Goal: Task Accomplishment & Management: Use online tool/utility

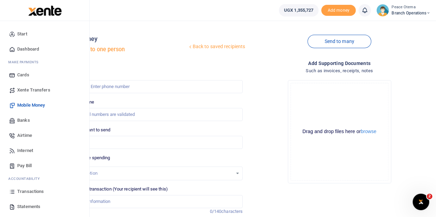
click at [32, 193] on span "Transactions" at bounding box center [30, 191] width 27 height 7
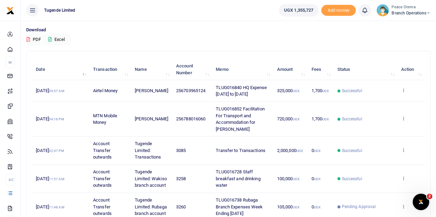
scroll to position [51, 0]
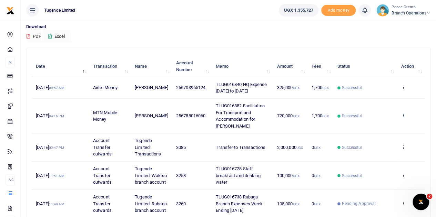
click at [403, 118] on icon at bounding box center [403, 115] width 4 height 5
click at [374, 132] on link "View details" at bounding box center [378, 134] width 54 height 10
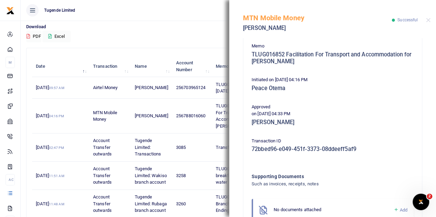
scroll to position [155, 0]
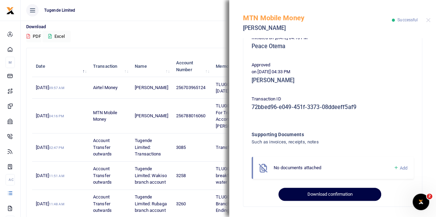
click at [317, 196] on button "Download confirmation" at bounding box center [329, 194] width 102 height 13
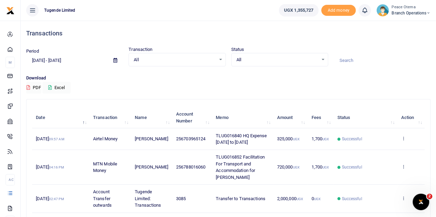
click at [351, 60] on input at bounding box center [382, 61] width 97 height 12
paste input "TLUG-016504"
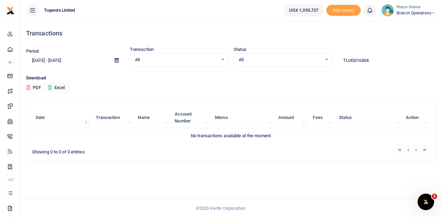
click at [372, 60] on input "TLUG016504" at bounding box center [386, 61] width 98 height 12
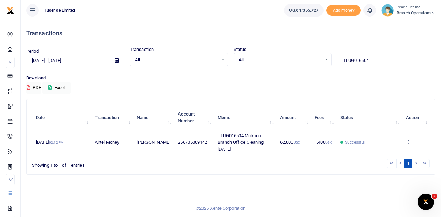
click at [372, 60] on input "TLUG016504" at bounding box center [386, 61] width 98 height 12
click at [409, 140] on icon at bounding box center [408, 142] width 4 height 5
drag, startPoint x: 374, startPoint y: 60, endPoint x: 322, endPoint y: 61, distance: 51.7
click at [322, 61] on div "Period 08/26/2025 - 09/24/2025 Transaction All Select an option... All Airtime …" at bounding box center [230, 56] width 415 height 20
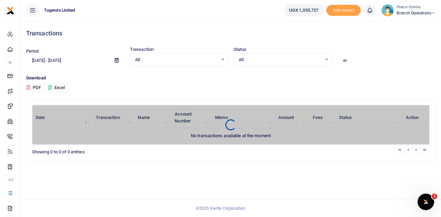
type input "e"
paste input "TLUG-016504"
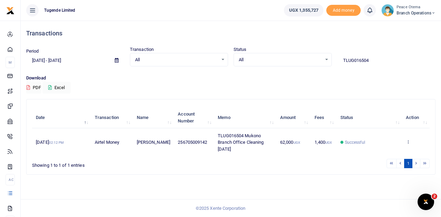
click at [377, 63] on input "TLUG016504" at bounding box center [386, 61] width 98 height 12
drag, startPoint x: 377, startPoint y: 63, endPoint x: 336, endPoint y: 64, distance: 41.7
click at [336, 64] on div "TLUG016504" at bounding box center [387, 57] width 104 height 19
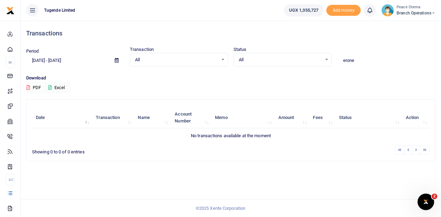
type input "erone"
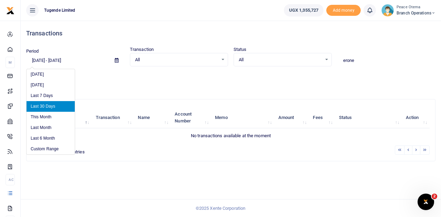
click at [37, 60] on input "08/26/2025 - 09/24/2025" at bounding box center [67, 61] width 83 height 12
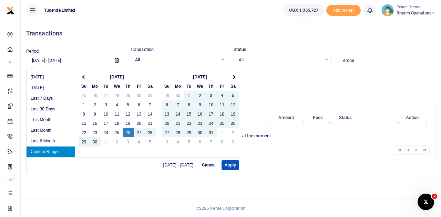
type input "06/26/2025 - 09/24/2025"
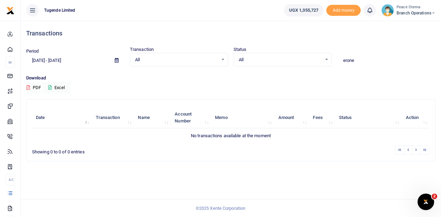
click at [357, 61] on input "erone" at bounding box center [386, 61] width 98 height 12
drag, startPoint x: 357, startPoint y: 61, endPoint x: 313, endPoint y: 56, distance: 44.4
click at [313, 56] on div "Period 06/26/2025 - 09/24/2025 Transaction All Select an option... All Airtime …" at bounding box center [230, 56] width 415 height 20
paste input "TLUG-016504"
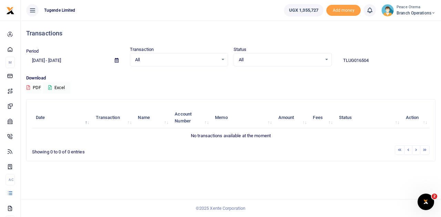
click at [370, 59] on input "TLUG016504" at bounding box center [386, 61] width 98 height 12
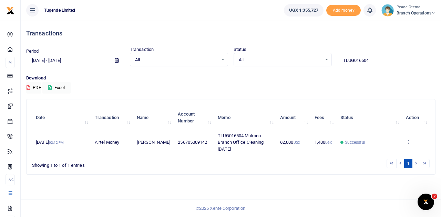
click at [370, 59] on input "TLUG016504" at bounding box center [386, 61] width 98 height 12
drag, startPoint x: 207, startPoint y: 141, endPoint x: 171, endPoint y: 142, distance: 35.9
click at [174, 142] on td "256705009142" at bounding box center [194, 143] width 40 height 28
copy span "256705009142"
drag, startPoint x: 382, startPoint y: 57, endPoint x: 320, endPoint y: 60, distance: 61.8
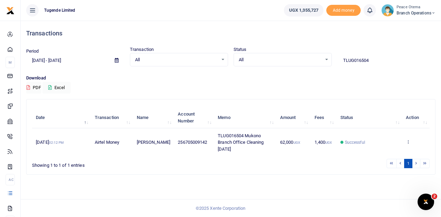
click at [320, 60] on div "Period 06/26/2025 - 09/24/2025 Transaction All Select an option... All Airtime …" at bounding box center [230, 56] width 415 height 20
paste input "256705009142"
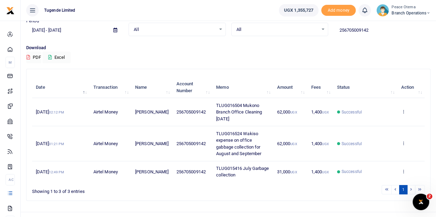
scroll to position [27, 0]
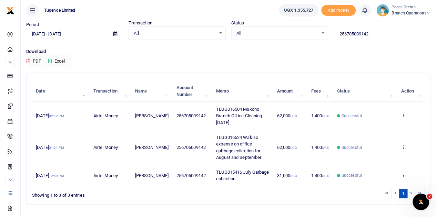
type input "256705009142"
click at [402, 115] on icon at bounding box center [403, 115] width 4 height 5
click at [375, 126] on link "View details" at bounding box center [378, 127] width 54 height 10
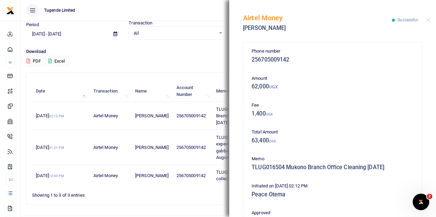
scroll to position [155, 0]
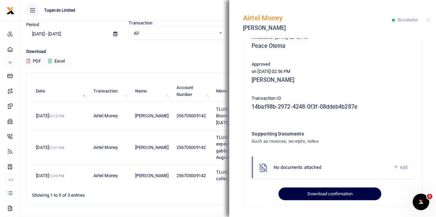
click at [321, 197] on button "Download confirmation" at bounding box center [329, 194] width 102 height 13
click at [318, 193] on button "Download confirmation" at bounding box center [329, 194] width 102 height 13
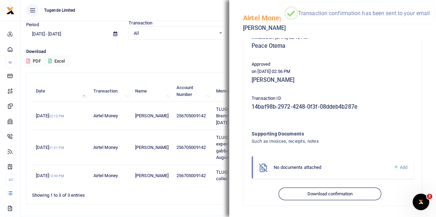
click at [163, 58] on div "Download PDF Excel" at bounding box center [228, 57] width 404 height 19
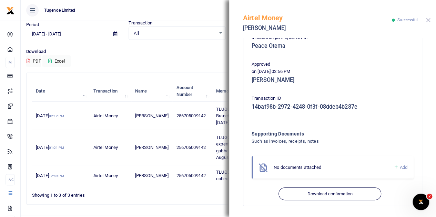
click at [427, 18] on button "Close" at bounding box center [428, 20] width 4 height 4
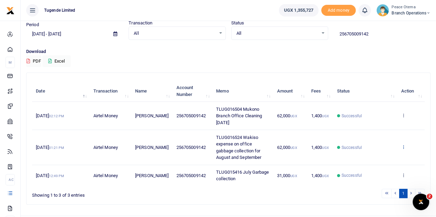
click at [404, 146] on icon at bounding box center [403, 147] width 4 height 5
click at [377, 157] on link "View details" at bounding box center [378, 159] width 54 height 10
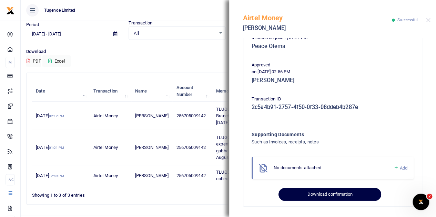
click at [308, 196] on button "Download confirmation" at bounding box center [329, 194] width 102 height 13
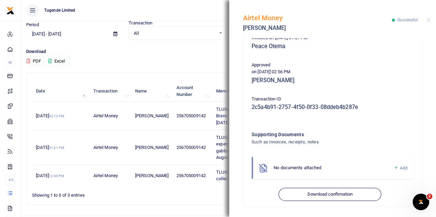
click at [426, 17] on div "Airtel Money Erone Katiti Successful" at bounding box center [332, 19] width 207 height 38
click at [427, 19] on button "Close" at bounding box center [428, 20] width 4 height 4
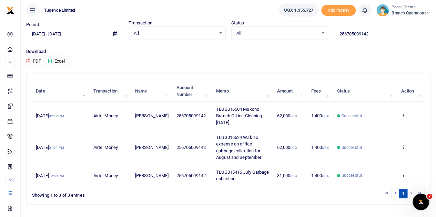
scroll to position [0, 0]
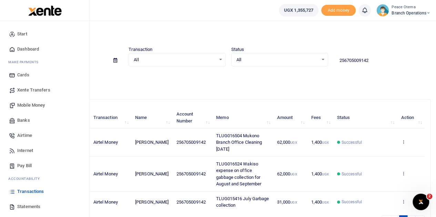
click at [32, 88] on span "Xente Transfers" at bounding box center [33, 90] width 33 height 7
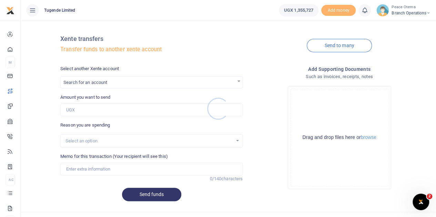
click at [87, 86] on div at bounding box center [218, 108] width 436 height 217
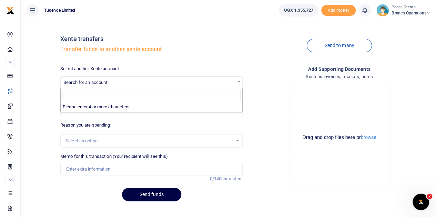
click at [81, 84] on span "Search for an account" at bounding box center [85, 82] width 44 height 5
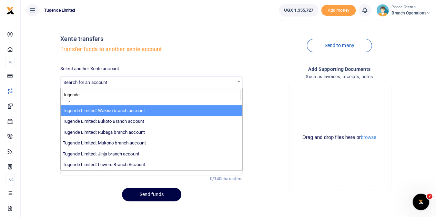
scroll to position [41, 0]
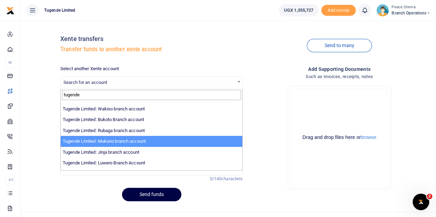
type input "tugende"
select select "3261"
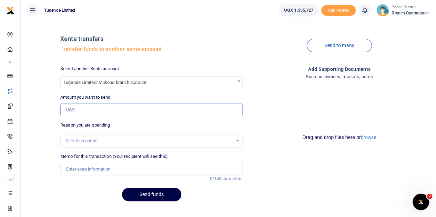
click at [83, 106] on input "Amount you want to send" at bounding box center [151, 110] width 182 height 13
click at [72, 114] on input "Amount you want to send" at bounding box center [151, 110] width 182 height 13
paste input "132,000.00"
type input "132,000"
click at [77, 171] on input "Memo for this transaction (Your recipient will see this)" at bounding box center [151, 169] width 182 height 13
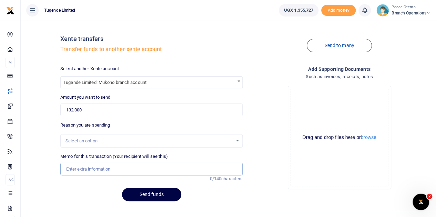
paste input "TLUG-016504"
click at [104, 166] on input "TLUG016504" at bounding box center [151, 169] width 182 height 13
click at [110, 169] on input "TLUG016504" at bounding box center [151, 169] width 182 height 13
paste input "Mukono Branch Office Cleaning September 2025"
type input "TLUG016504 Mukono Branch Office Cleaning September 2025"
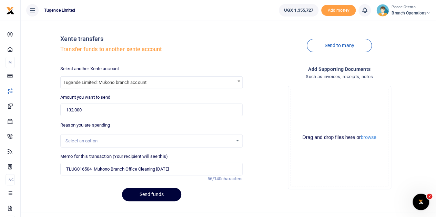
click at [149, 195] on button "Send funds" at bounding box center [151, 194] width 59 height 13
